Goal: Communication & Community: Answer question/provide support

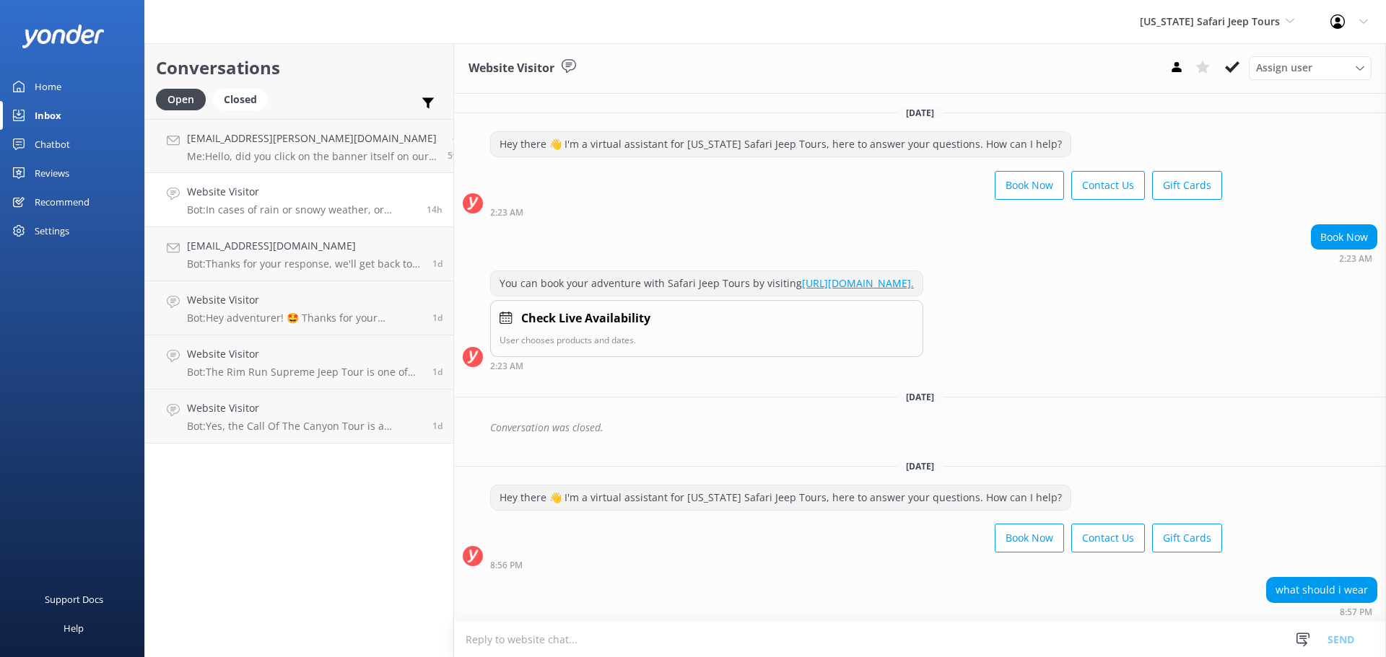
scroll to position [2824, 0]
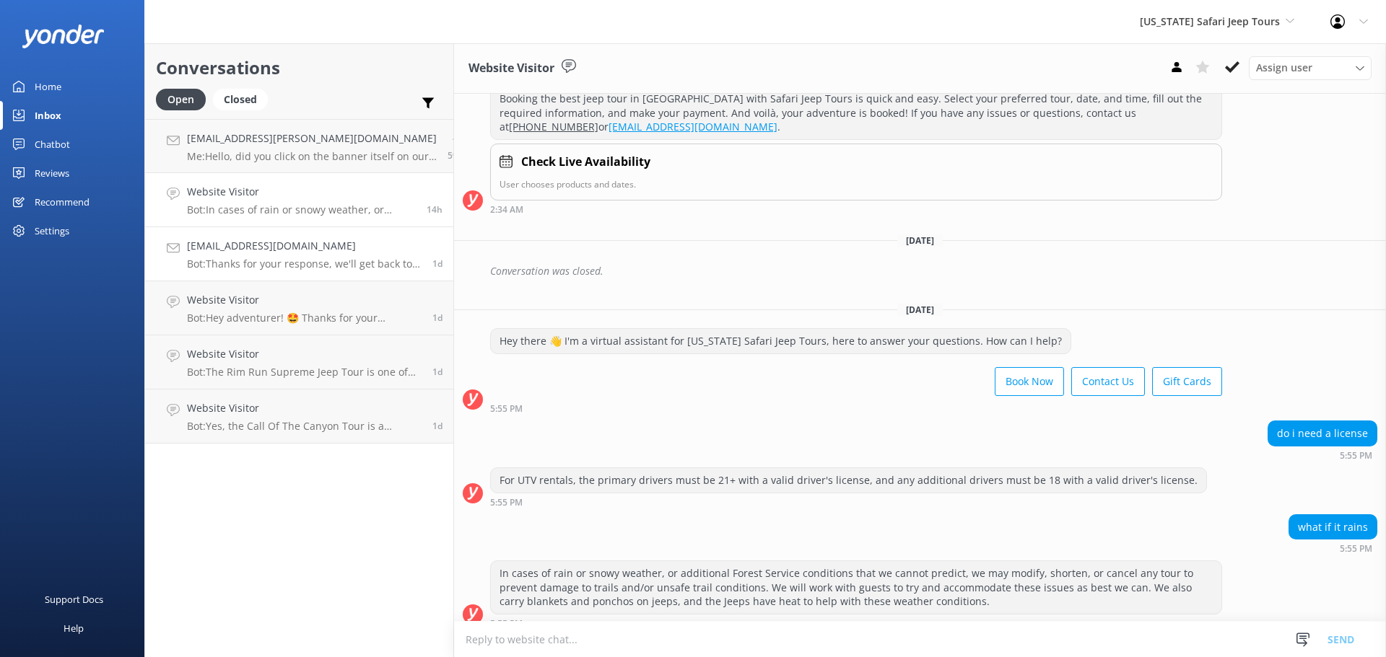
click at [321, 256] on div "[EMAIL_ADDRESS][DOMAIN_NAME] Bot: Thanks for your response, we'll get back to y…" at bounding box center [304, 254] width 235 height 32
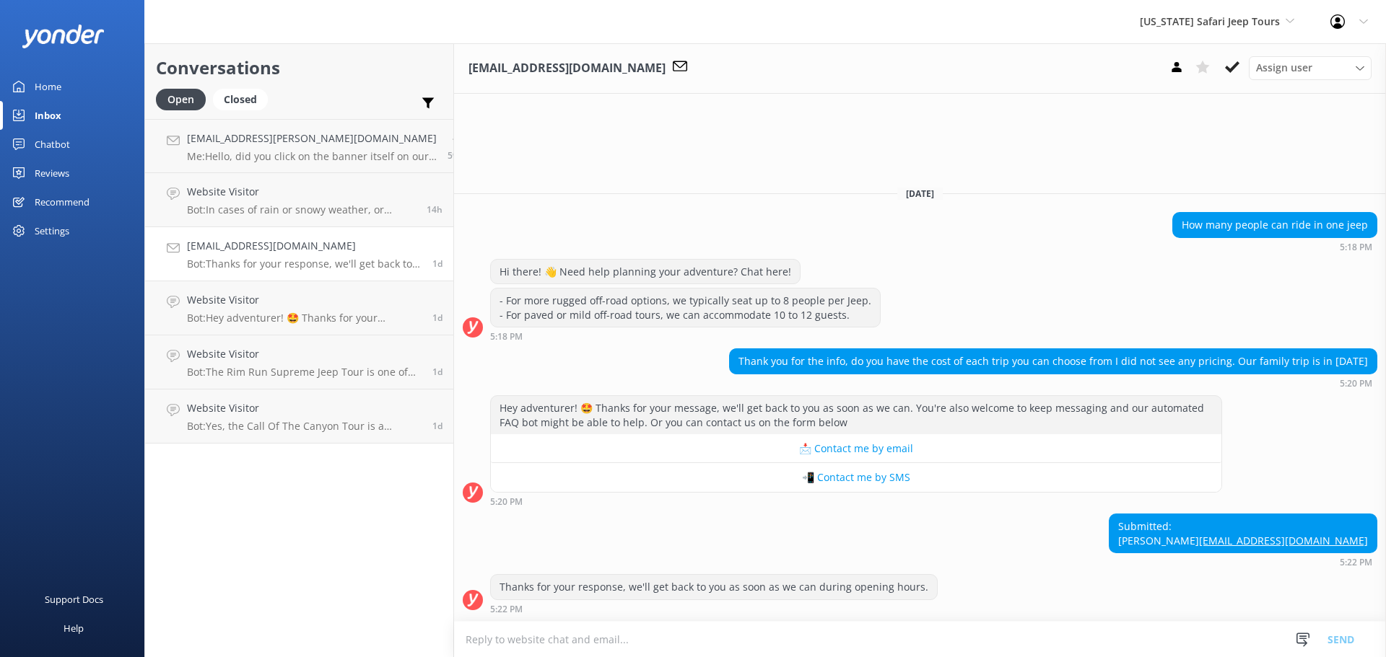
click at [769, 514] on div "Submitted: [PERSON_NAME] [EMAIL_ADDRESS][DOMAIN_NAME] 5:22 PM" at bounding box center [920, 540] width 932 height 53
click at [555, 642] on textarea at bounding box center [920, 639] width 932 height 35
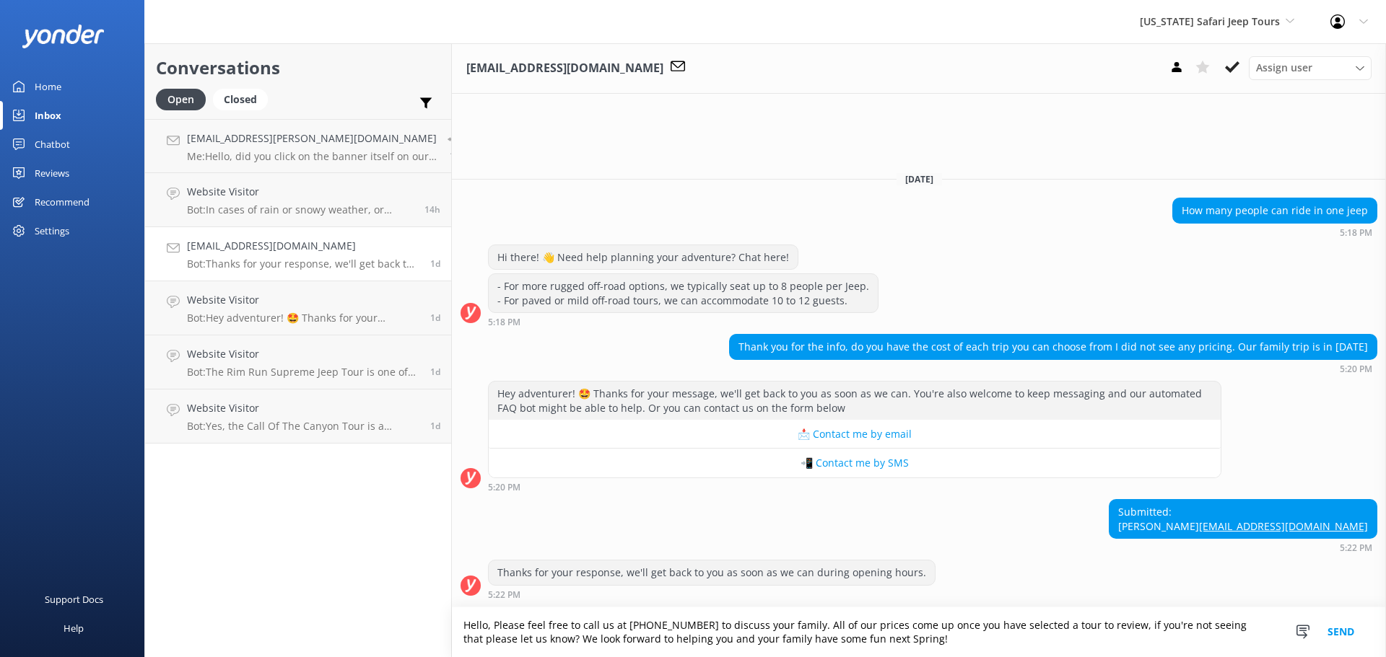
type textarea "Hello, Please feel free to call us at [PHONE_NUMBER] to discuss your family. Al…"
click at [1334, 626] on button "Send" at bounding box center [1340, 633] width 54 height 50
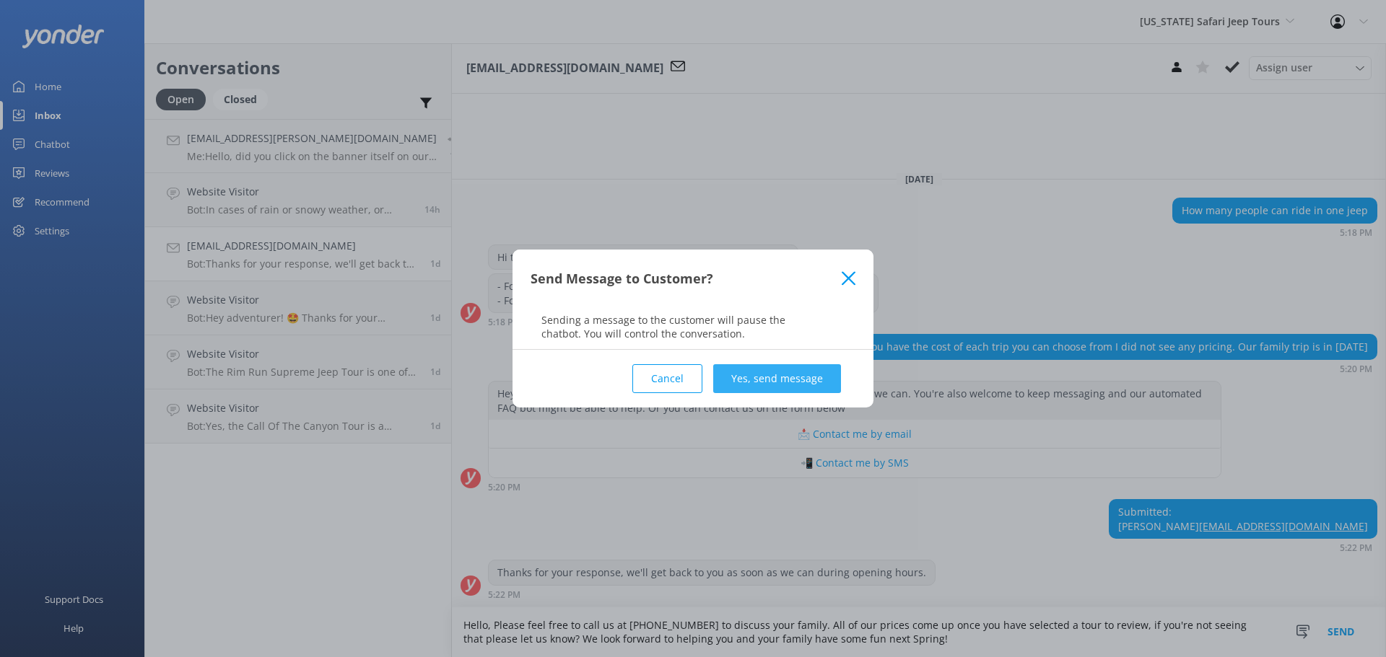
click at [788, 384] on button "Yes, send message" at bounding box center [777, 378] width 128 height 29
